Goal: Use online tool/utility: Utilize a website feature to perform a specific function

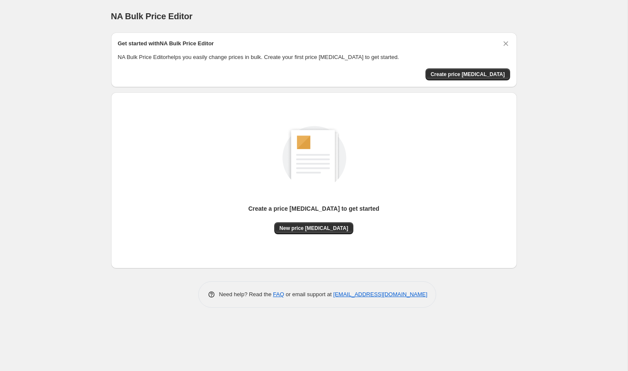
click at [325, 23] on div "NA Bulk Price Editor. This page is ready NA Bulk Price Editor" at bounding box center [314, 16] width 406 height 32
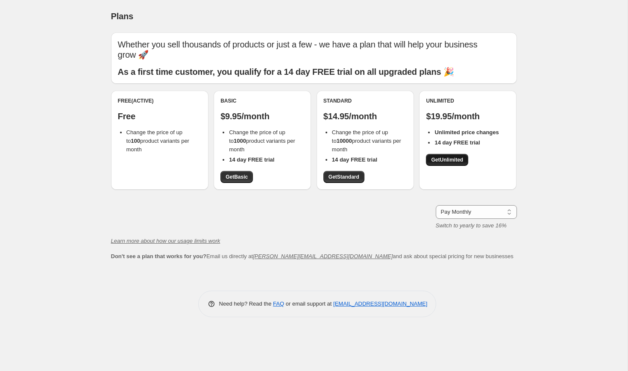
click at [436, 156] on span "Get Unlimited" at bounding box center [447, 159] width 32 height 7
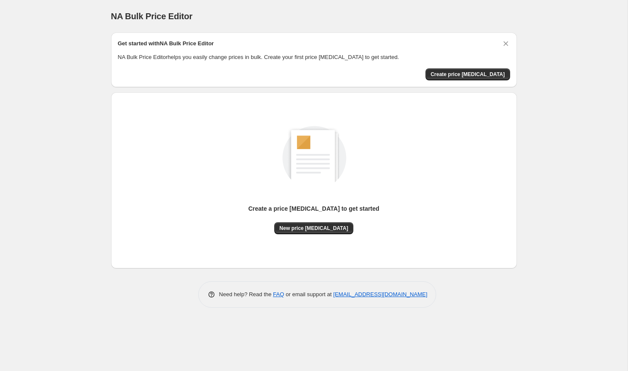
click at [289, 55] on p "NA Bulk Price Editor helps you easily change prices in bulk. Create your first …" at bounding box center [314, 57] width 392 height 9
click at [481, 76] on span "Create price [MEDICAL_DATA]" at bounding box center [467, 74] width 74 height 7
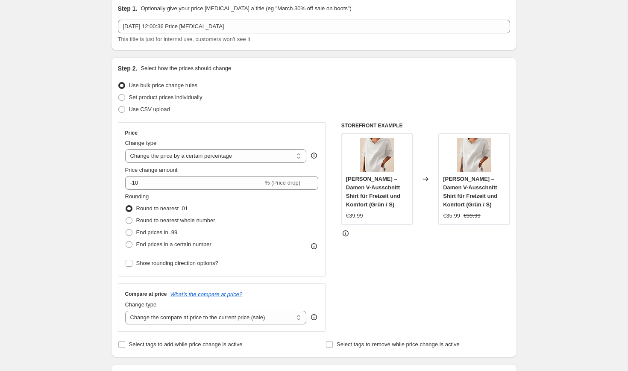
scroll to position [36, 0]
click at [171, 158] on select "Change the price to a certain amount Change the price by a certain amount Chang…" at bounding box center [215, 155] width 181 height 14
select select "no_change"
click at [125, 148] on select "Change the price to a certain amount Change the price by a certain amount Chang…" at bounding box center [215, 155] width 181 height 14
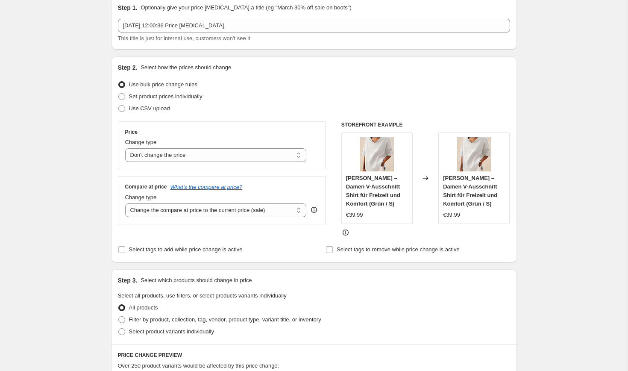
click at [83, 167] on div "Create new price [MEDICAL_DATA]. This page is ready Create new price [MEDICAL_D…" at bounding box center [313, 351] width 627 height 774
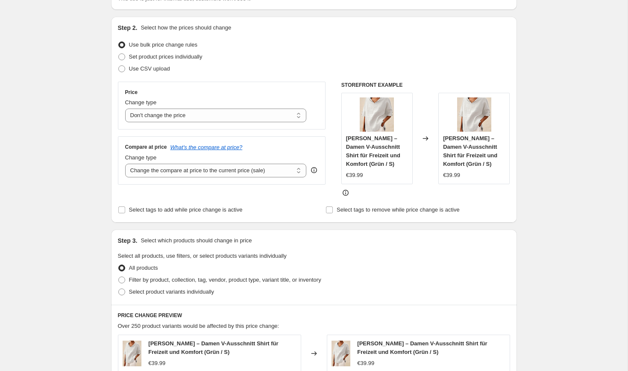
scroll to position [76, 0]
click at [182, 170] on select "Change the compare at price to the current price (sale) Change the compare at p…" at bounding box center [215, 170] width 181 height 14
select select "pp"
click at [125, 163] on select "Change the compare at price to the current price (sale) Change the compare at p…" at bounding box center [215, 170] width 181 height 14
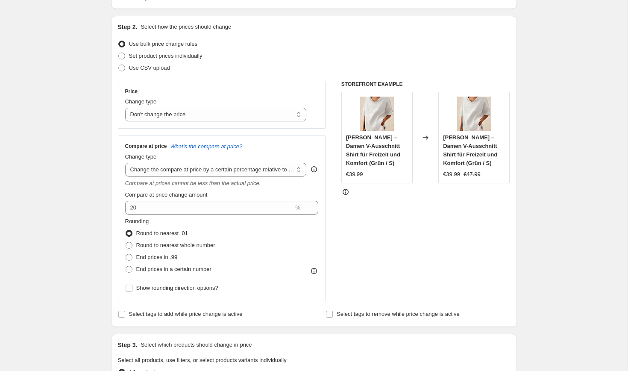
click at [80, 186] on div "Create new price [MEDICAL_DATA]. This page is ready Create new price [MEDICAL_D…" at bounding box center [313, 363] width 627 height 878
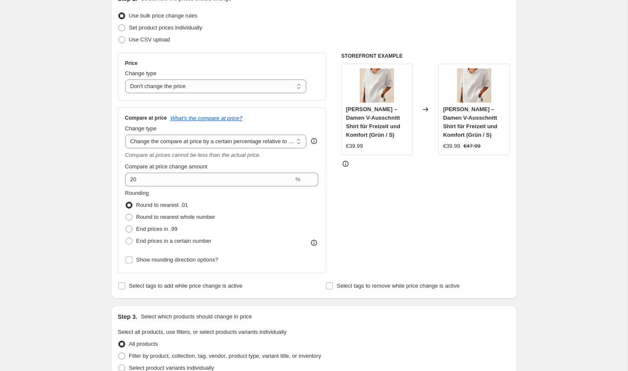
scroll to position [108, 0]
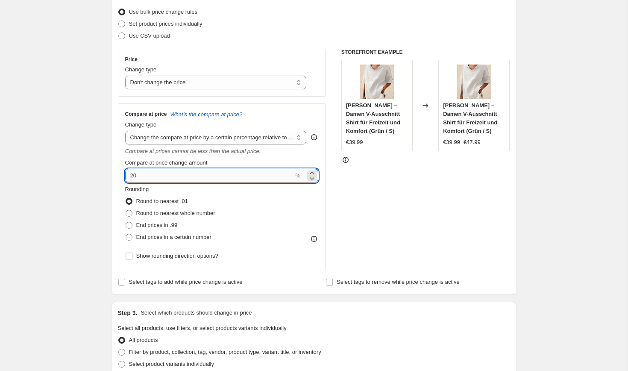
click at [144, 173] on input "20" at bounding box center [209, 176] width 169 height 14
type input "2"
type input "75"
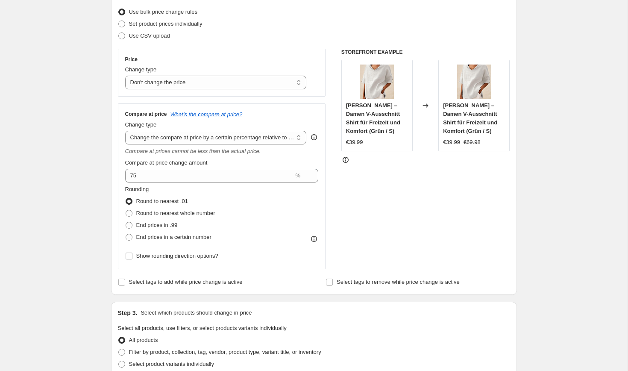
click at [88, 159] on div "Create new price [MEDICAL_DATA]. This page is ready Create new price [MEDICAL_D…" at bounding box center [313, 331] width 627 height 878
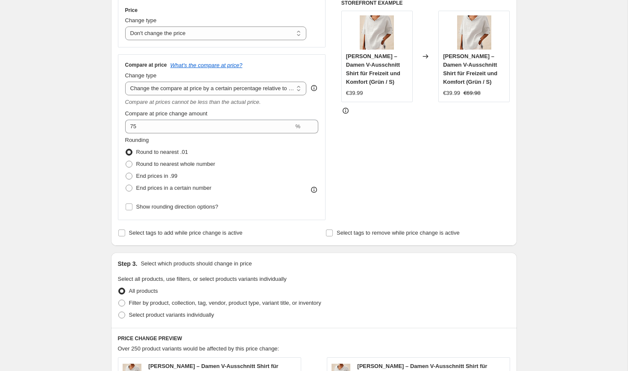
scroll to position [160, 0]
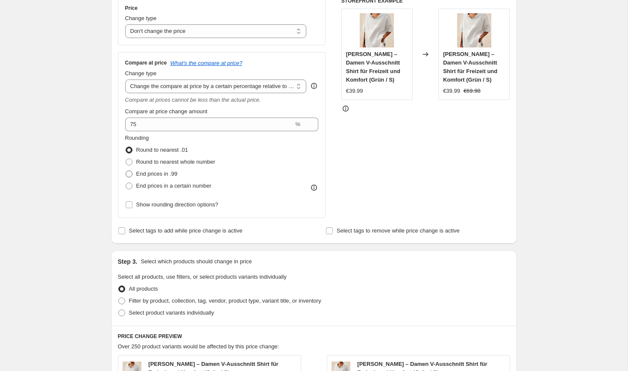
click at [135, 172] on label "End prices in .99" at bounding box center [151, 174] width 53 height 12
click at [126, 171] on input "End prices in .99" at bounding box center [126, 170] width 0 height 0
radio input "true"
click at [87, 164] on div "Create new price [MEDICAL_DATA]. This page is ready Create new price [MEDICAL_D…" at bounding box center [313, 279] width 627 height 878
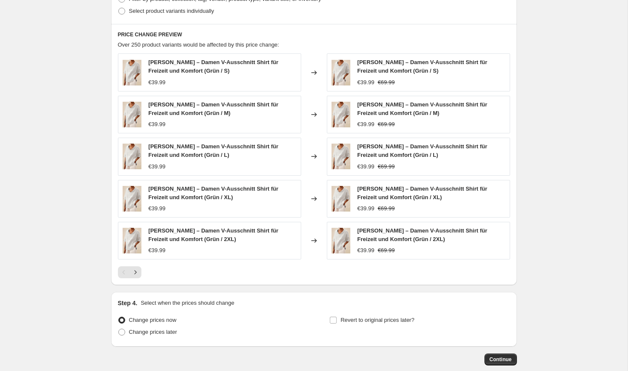
scroll to position [508, 0]
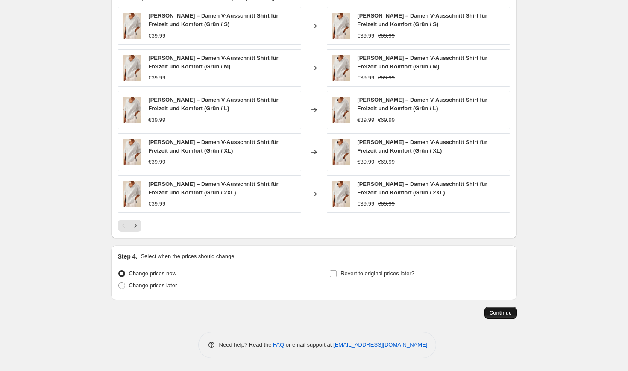
click at [503, 309] on button "Continue" at bounding box center [500, 313] width 32 height 12
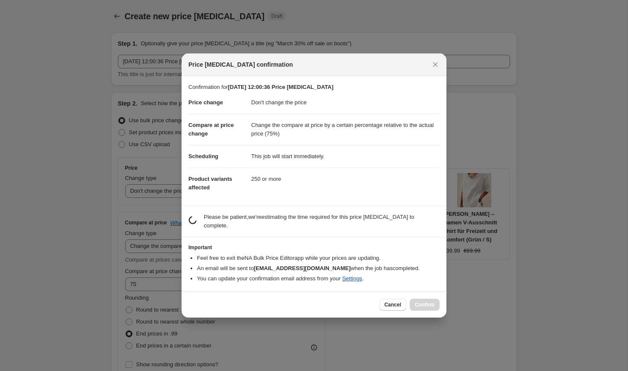
scroll to position [0, 0]
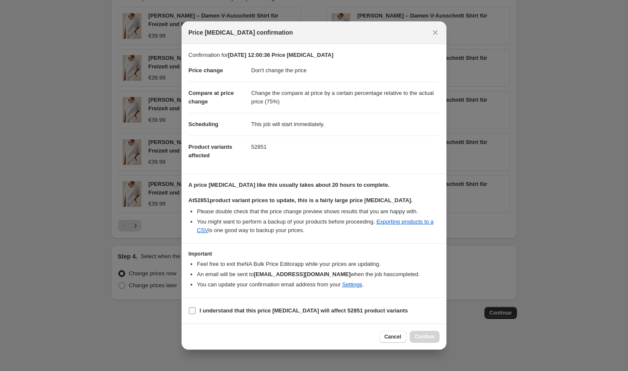
click at [333, 313] on b "I understand that this price [MEDICAL_DATA] will affect 52851 product variants" at bounding box center [303, 310] width 208 height 6
click at [196, 313] on input "I understand that this price [MEDICAL_DATA] will affect 52851 product variants" at bounding box center [192, 310] width 7 height 7
checkbox input "true"
click at [428, 337] on span "Confirm" at bounding box center [425, 336] width 20 height 7
